Goal: Transaction & Acquisition: Download file/media

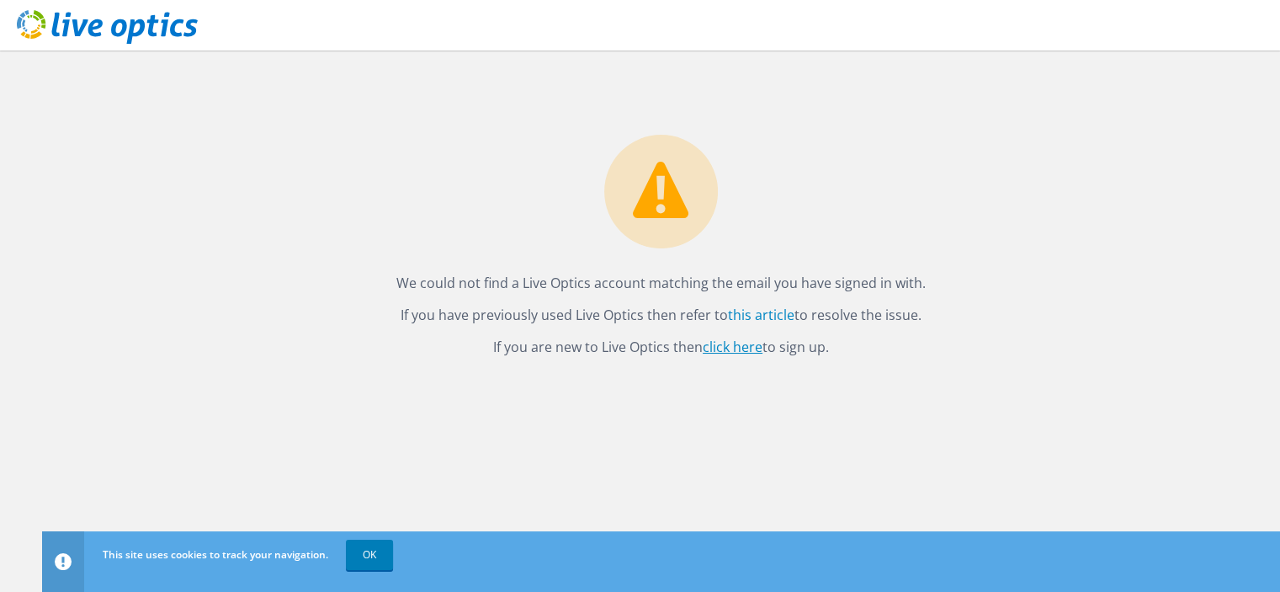
click at [736, 340] on link "click here" at bounding box center [733, 347] width 60 height 19
click at [764, 311] on link "this article" at bounding box center [761, 315] width 67 height 19
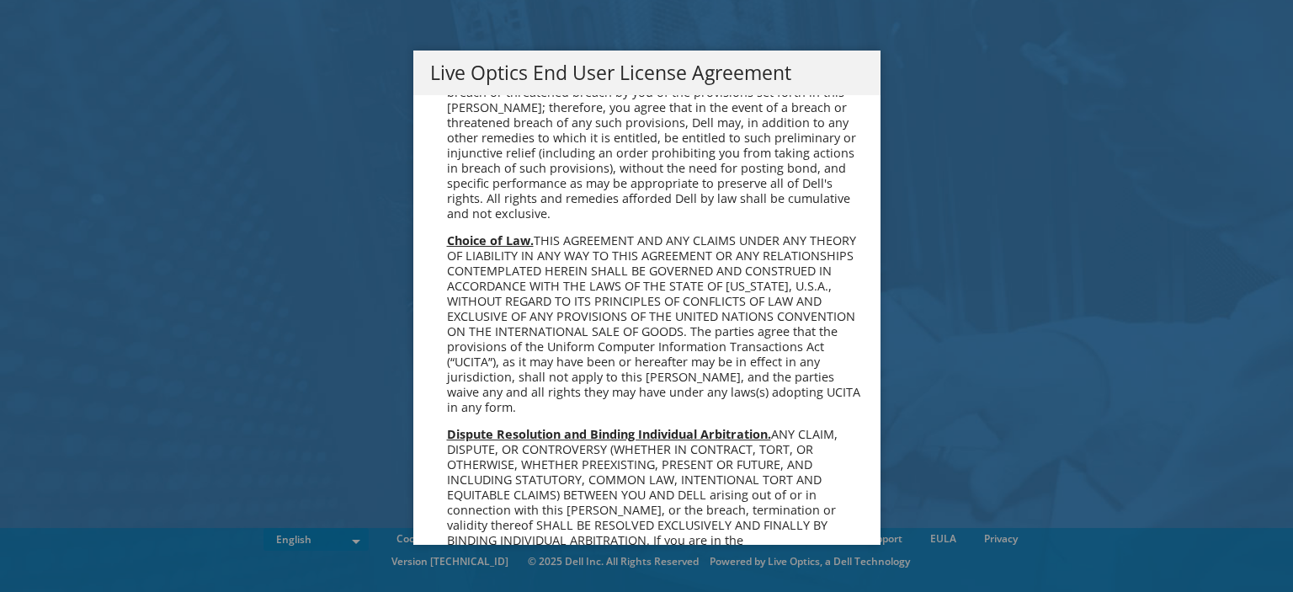
scroll to position [6366, 0]
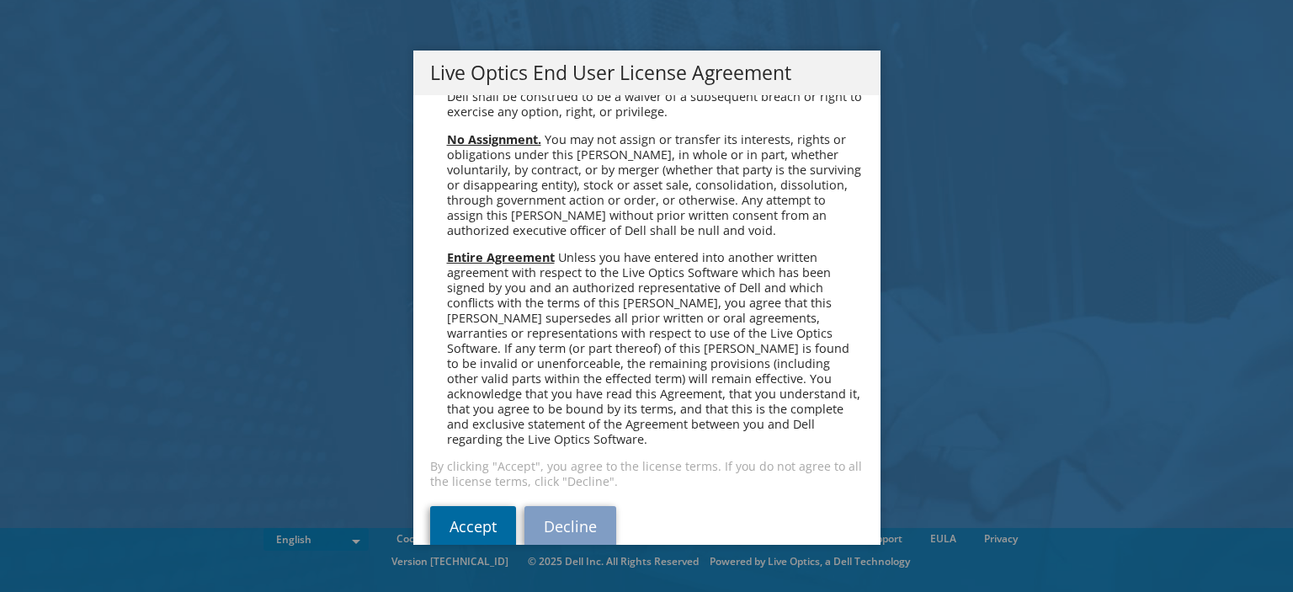
click at [470, 506] on link "Accept" at bounding box center [473, 526] width 86 height 40
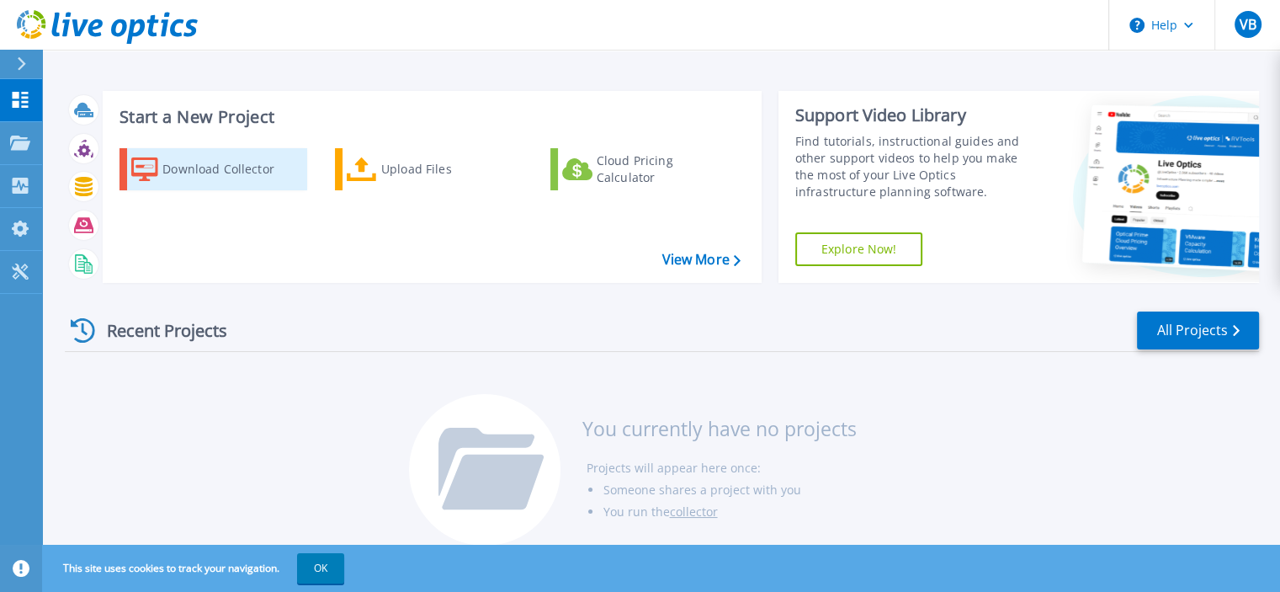
click at [221, 175] on div "Download Collector" at bounding box center [229, 169] width 135 height 34
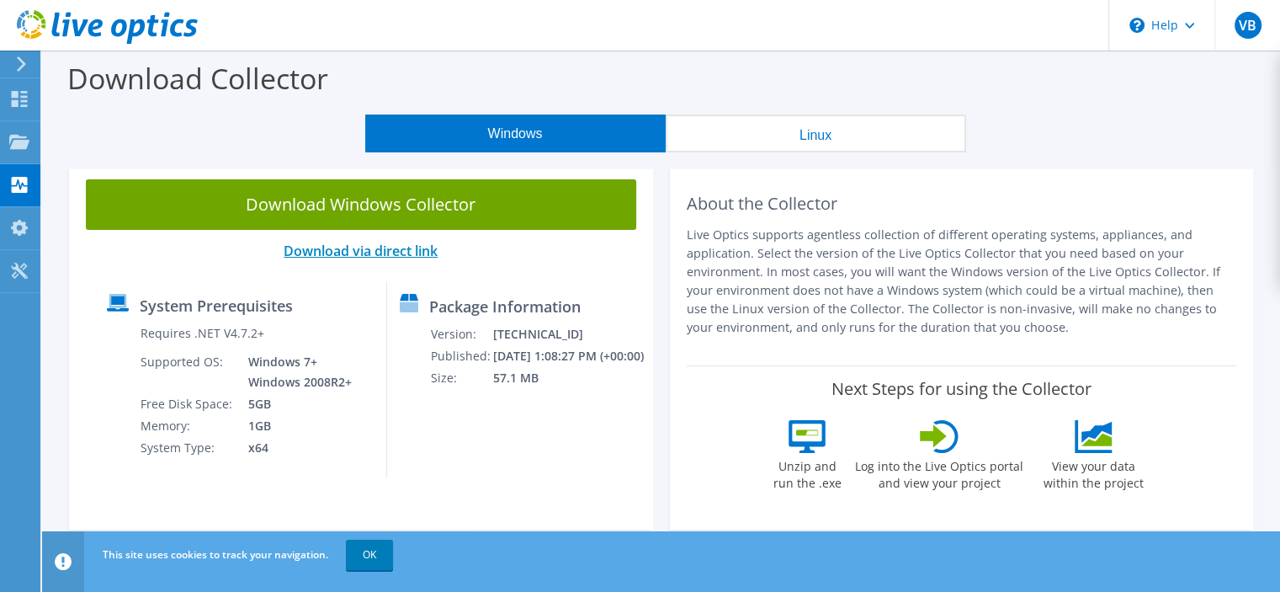
click at [368, 254] on link "Download via direct link" at bounding box center [361, 251] width 154 height 19
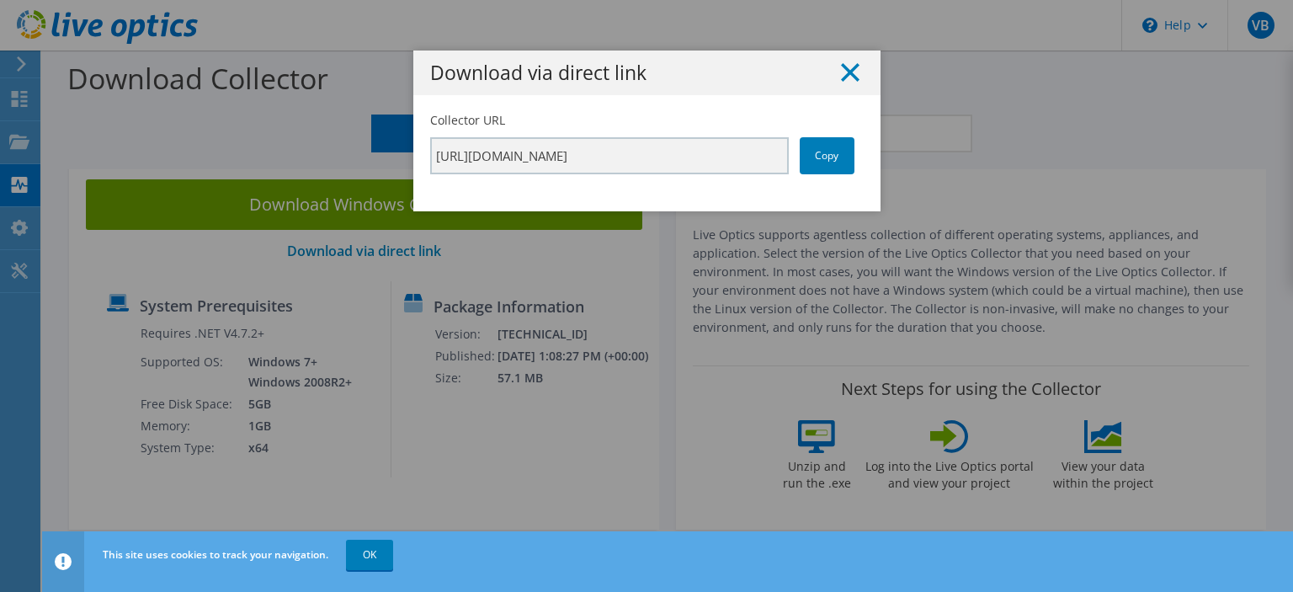
click at [843, 73] on line at bounding box center [850, 72] width 17 height 17
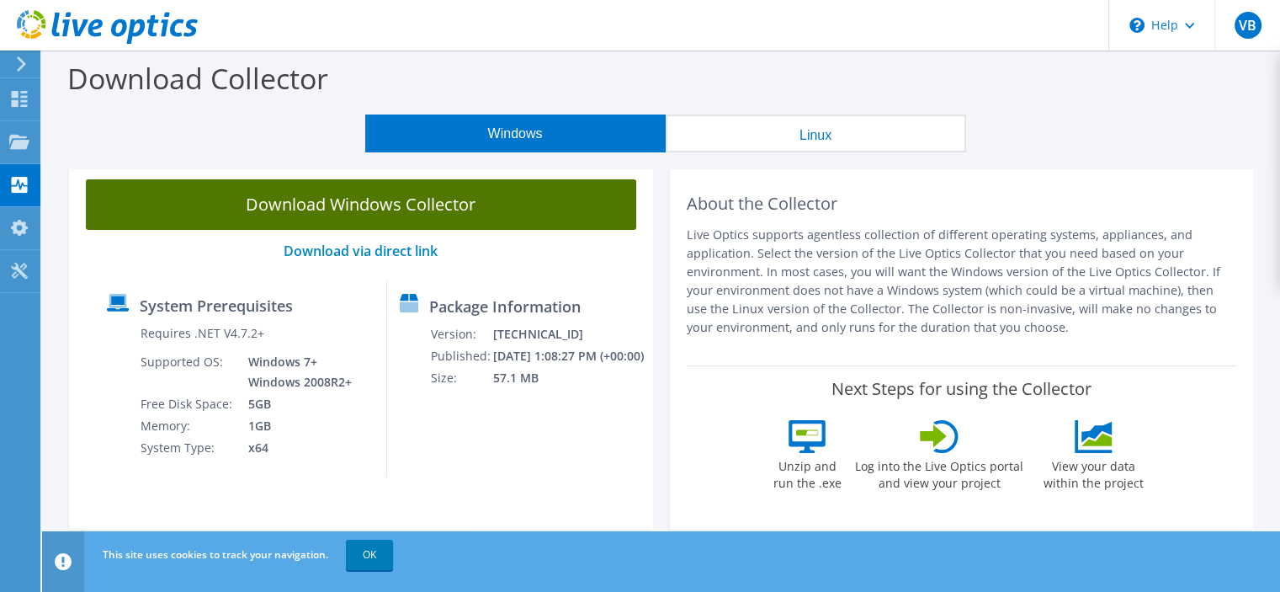
click at [392, 210] on link "Download Windows Collector" at bounding box center [361, 204] width 551 height 51
